Goal: Information Seeking & Learning: Learn about a topic

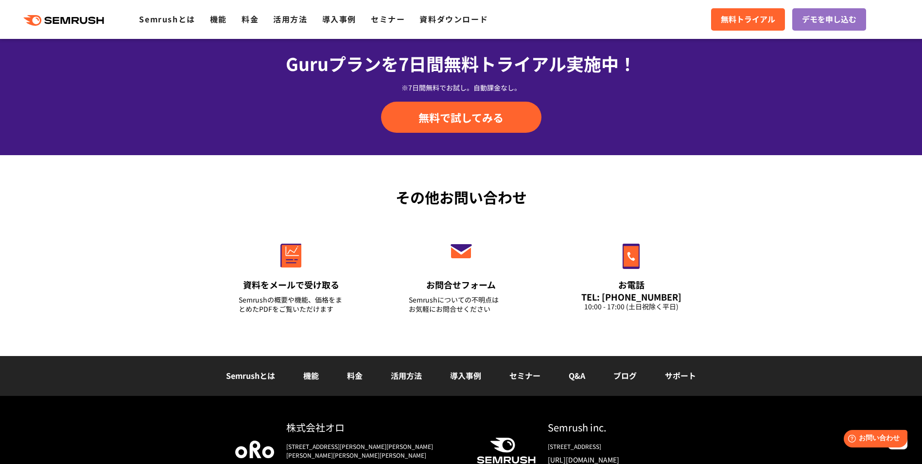
scroll to position [3236, 0]
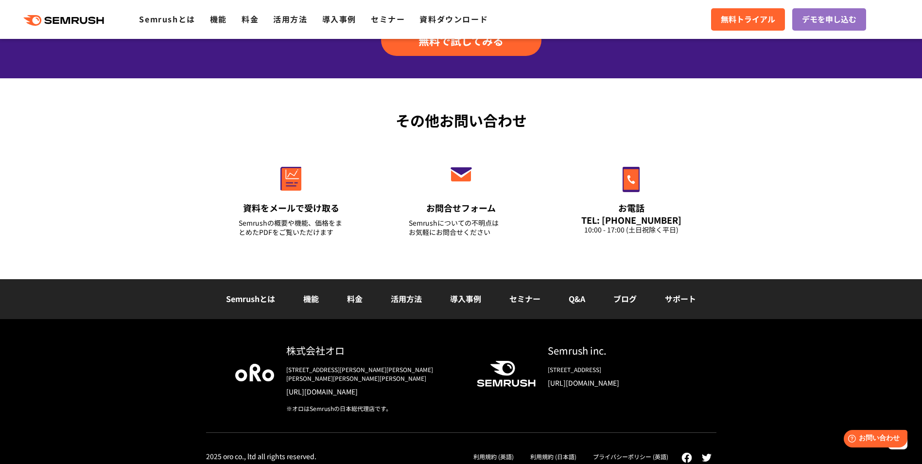
click at [352, 294] on link "料金" at bounding box center [355, 299] width 16 height 12
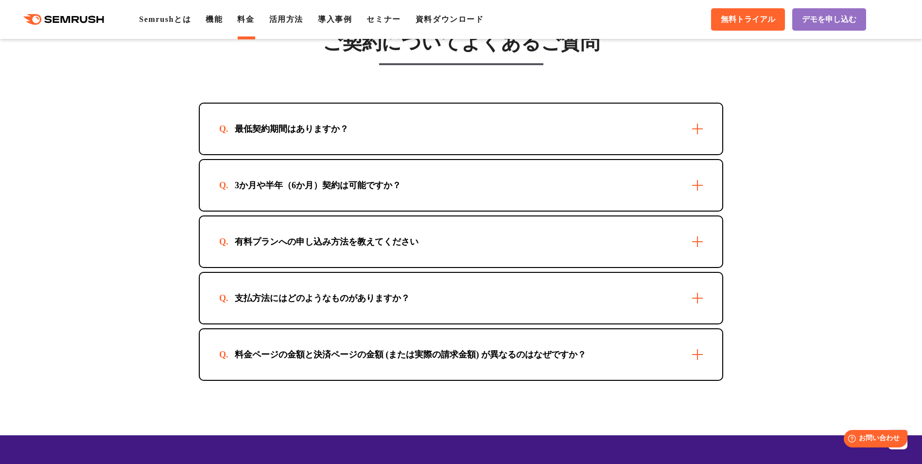
scroll to position [2771, 0]
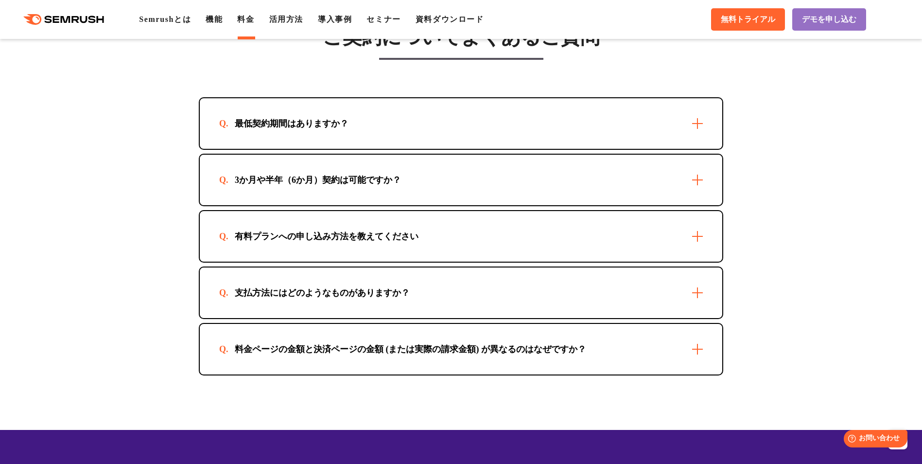
click at [510, 233] on div "有料プランへの申し込み方法を教えてください" at bounding box center [461, 236] width 523 height 51
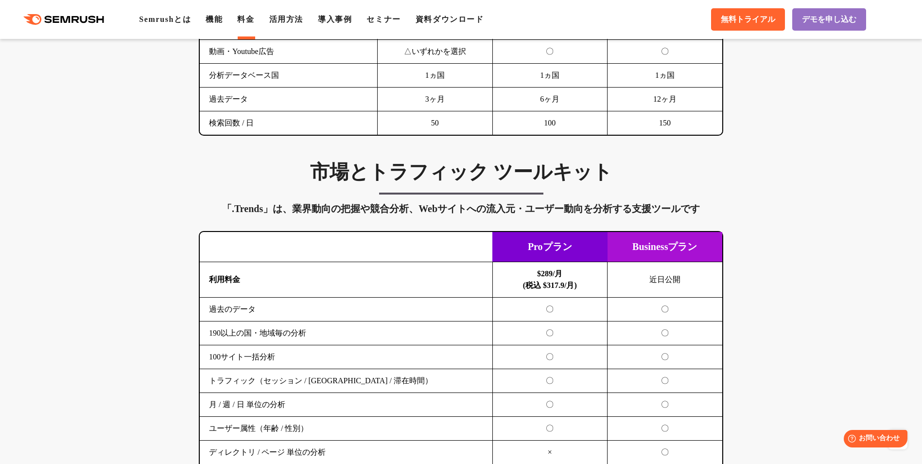
scroll to position [1507, 0]
click at [147, 22] on link "Semrushとは" at bounding box center [165, 19] width 52 height 8
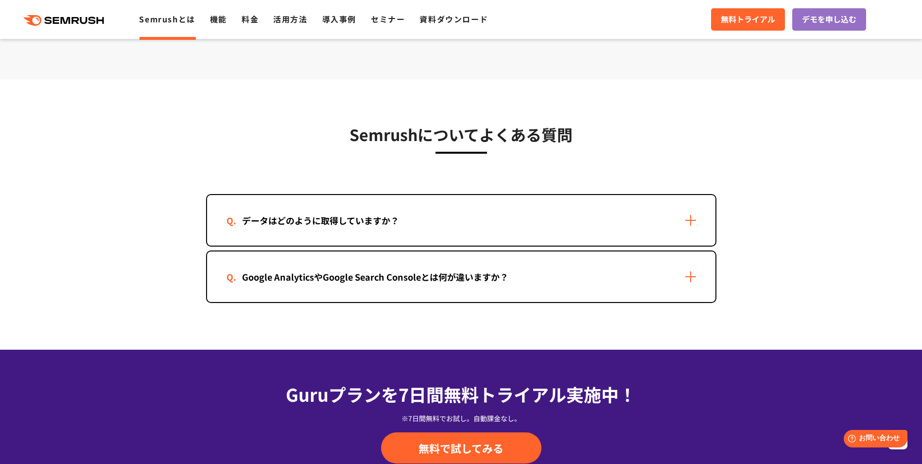
scroll to position [1944, 0]
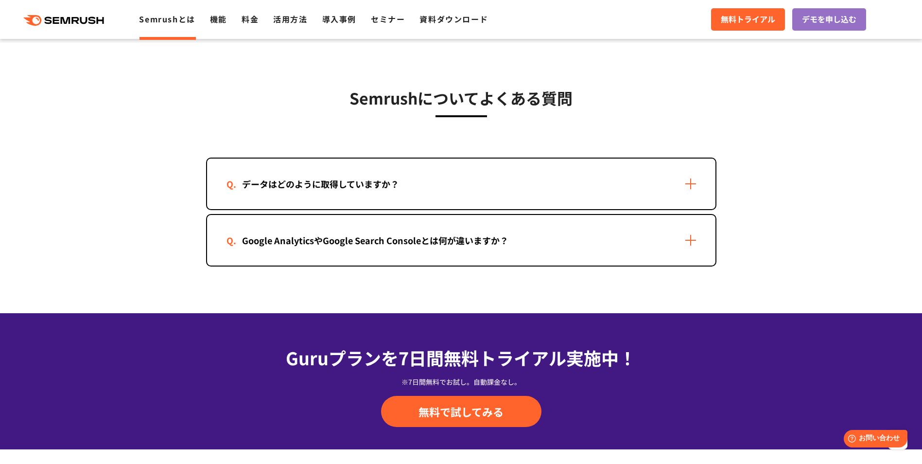
click at [667, 166] on div "データはどのように取得していますか？" at bounding box center [461, 183] width 508 height 51
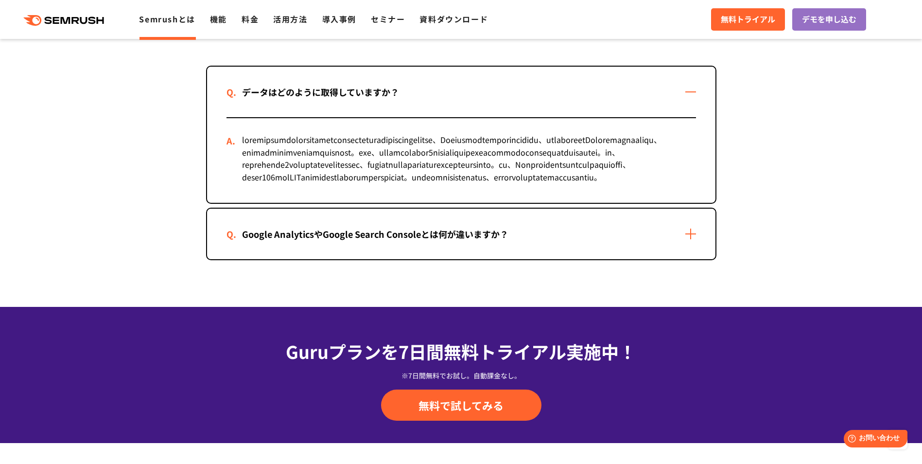
scroll to position [2042, 0]
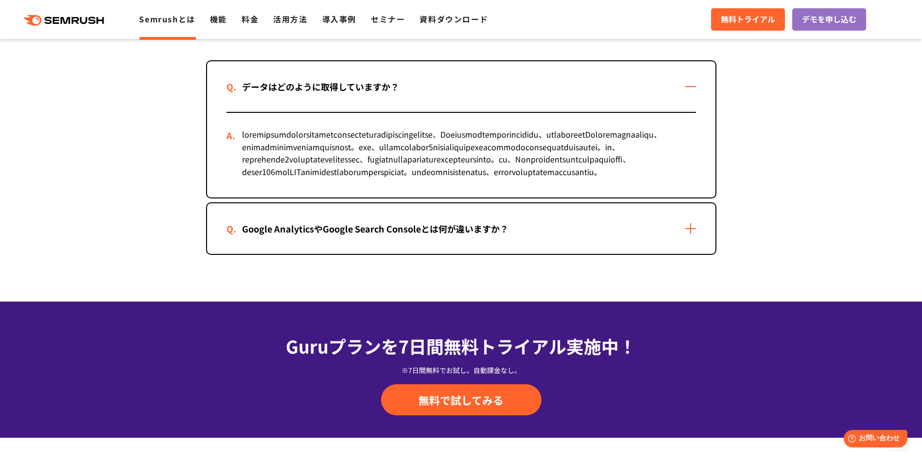
click at [461, 236] on div "Google AnalyticsやGoogle Search Consoleとは何が違いますか？" at bounding box center [375, 229] width 297 height 14
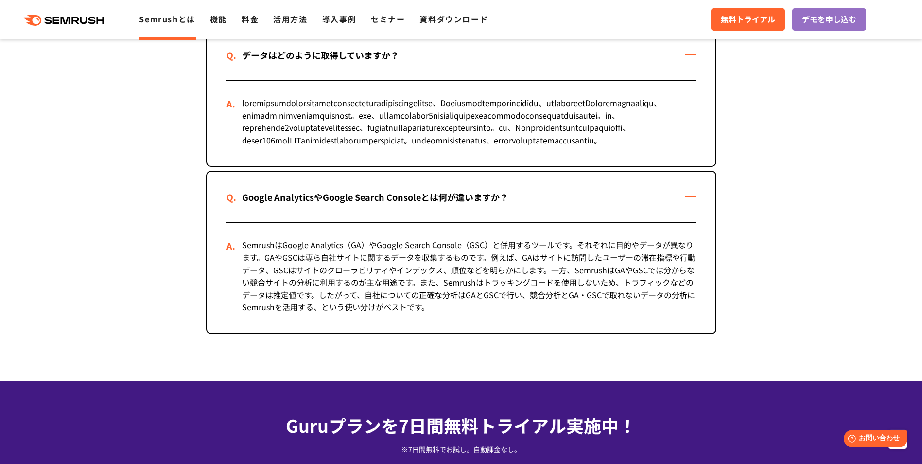
scroll to position [2090, 0]
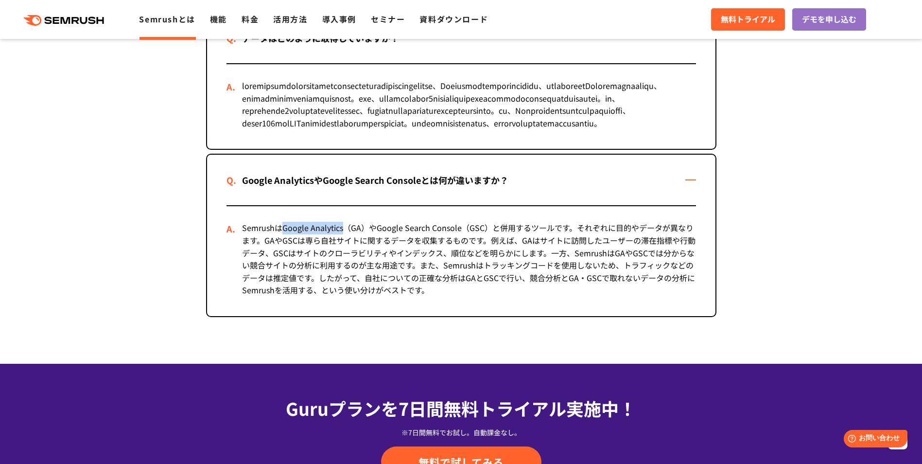
drag, startPoint x: 282, startPoint y: 265, endPoint x: 342, endPoint y: 267, distance: 60.3
click at [342, 267] on div "SemrushはGoogle Analytics（GA）やGoogle Search Console（GSC）と併用するツールです。それぞれに目的やデータが異…" at bounding box center [462, 261] width 470 height 110
copy div "Google Analytics"
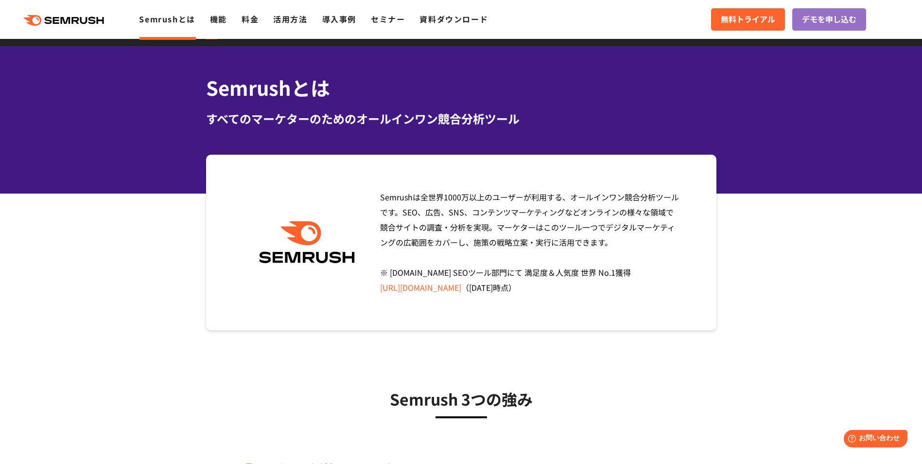
scroll to position [0, 0]
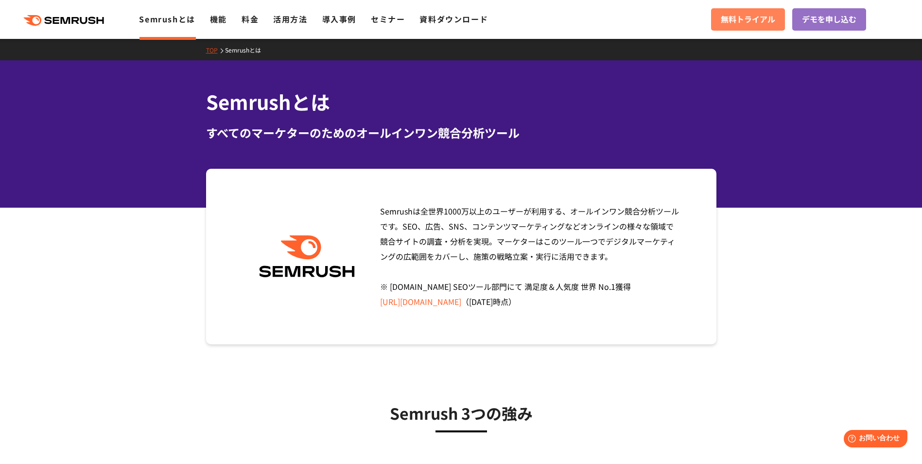
click at [761, 12] on link "無料トライアル" at bounding box center [748, 19] width 74 height 22
